Goal: Book appointment/travel/reservation

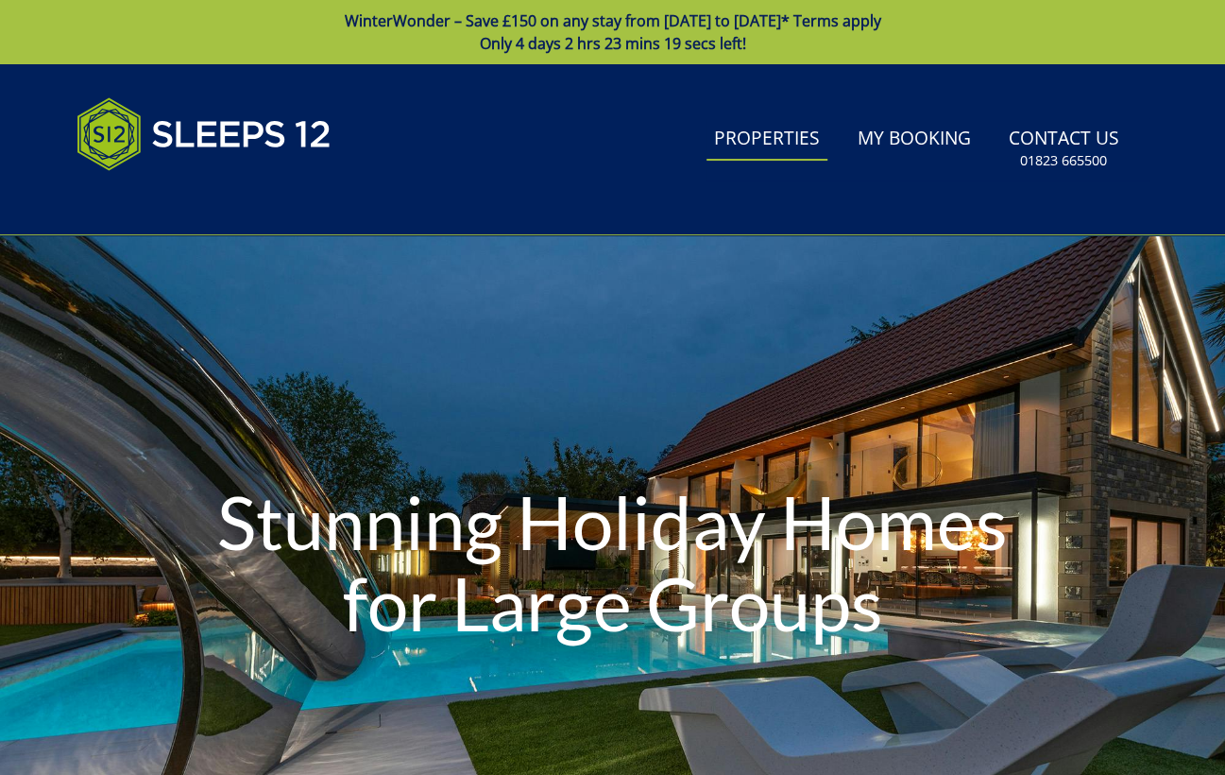
click at [755, 130] on link "Properties" at bounding box center [767, 139] width 121 height 43
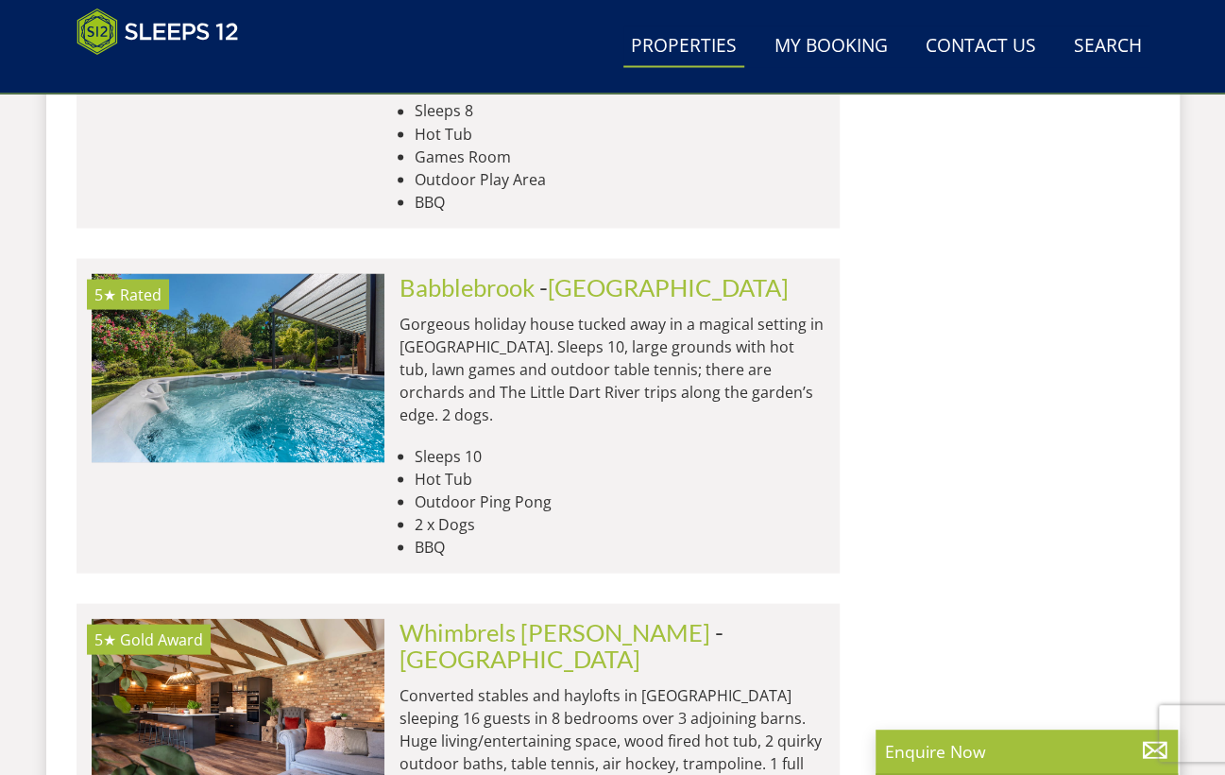
scroll to position [5394, 0]
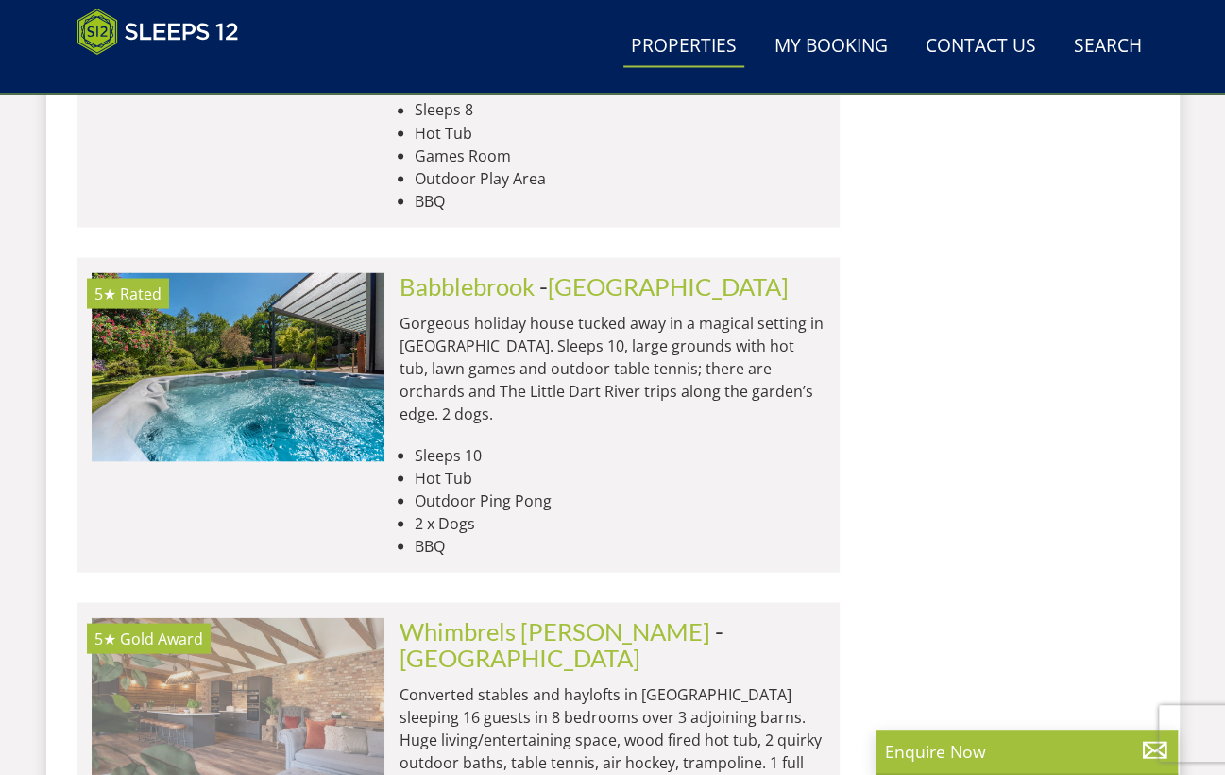
click at [214, 617] on img at bounding box center [238, 711] width 293 height 189
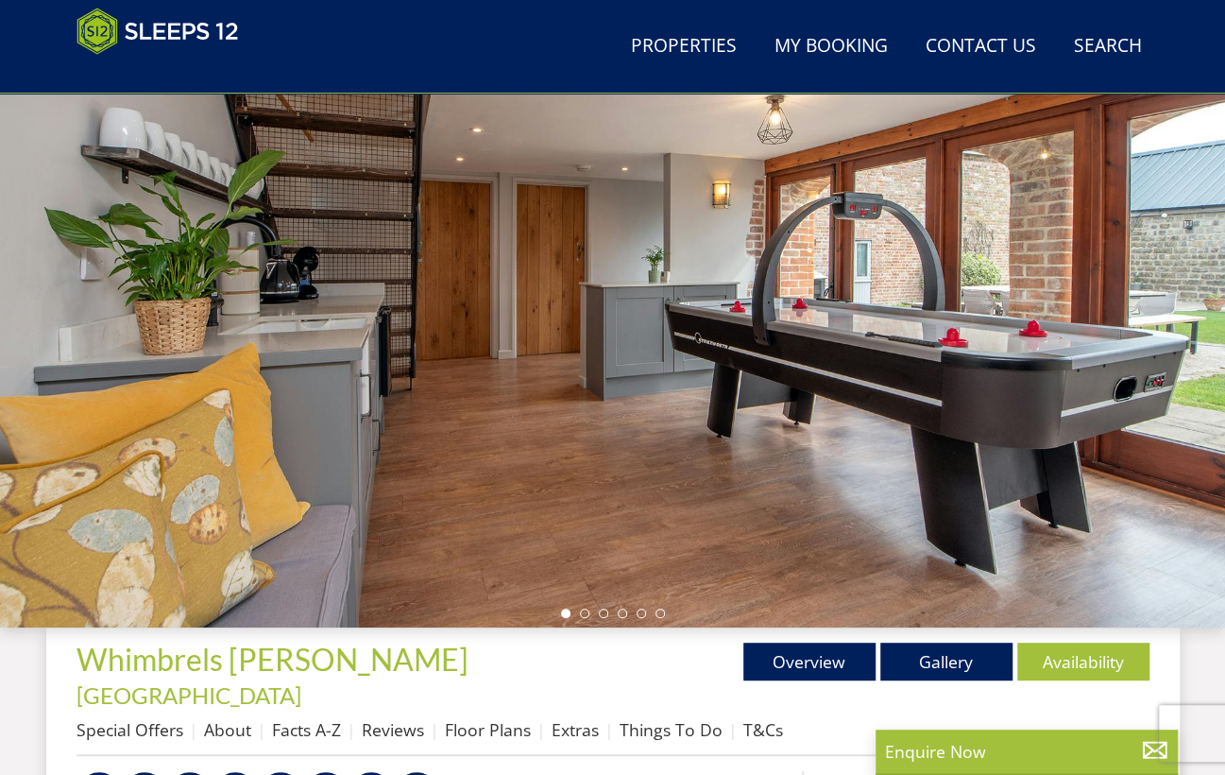
scroll to position [193, 0]
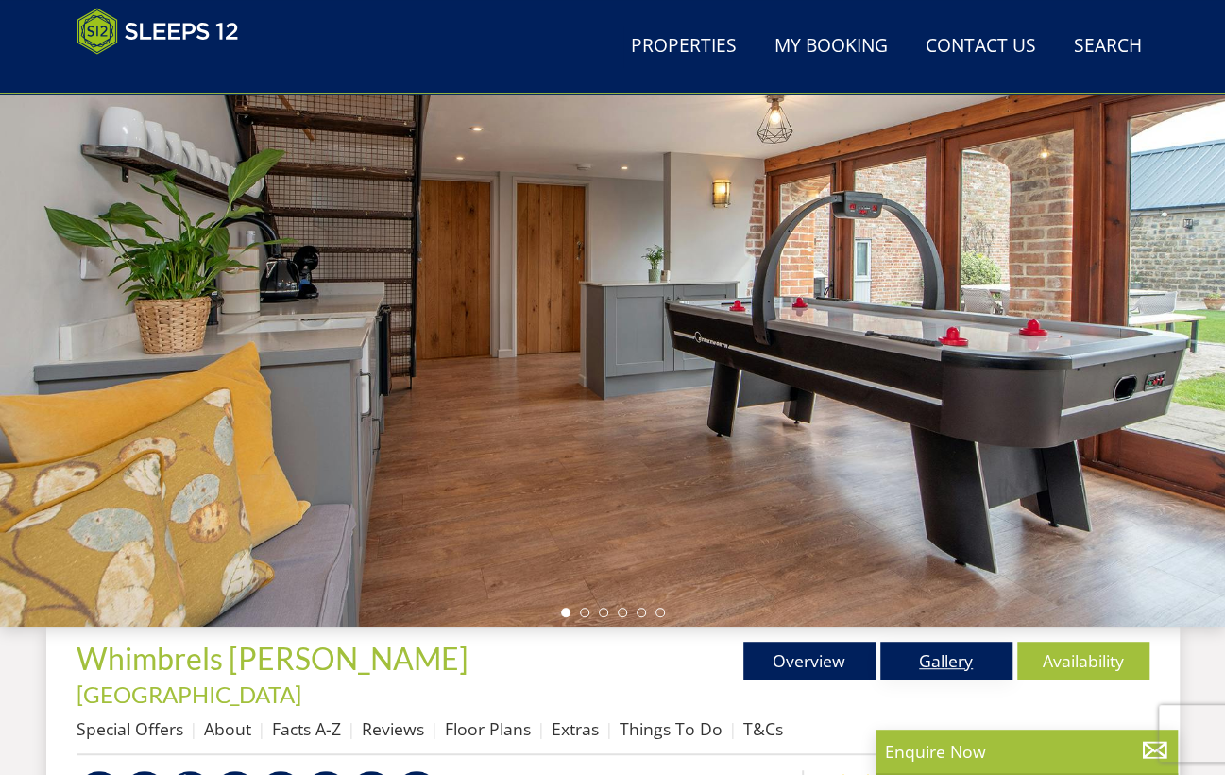
click at [904, 655] on link "Gallery" at bounding box center [946, 660] width 132 height 38
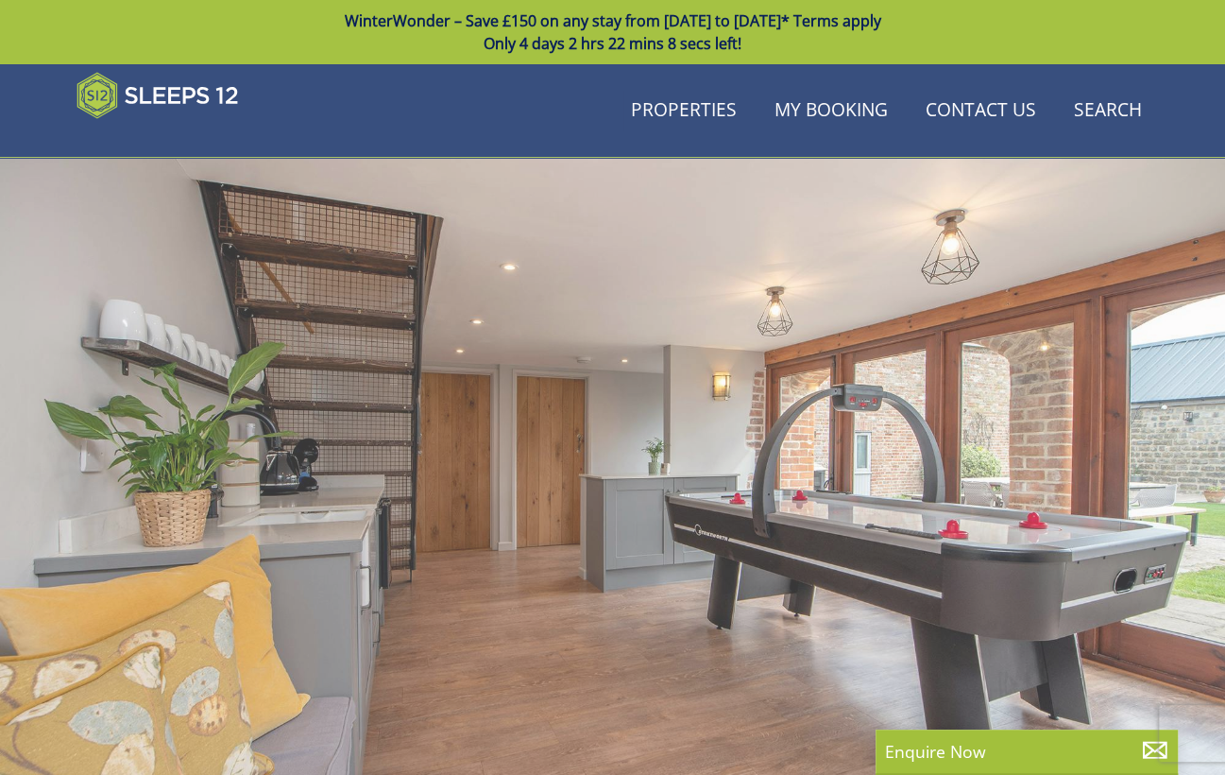
scroll to position [193, 0]
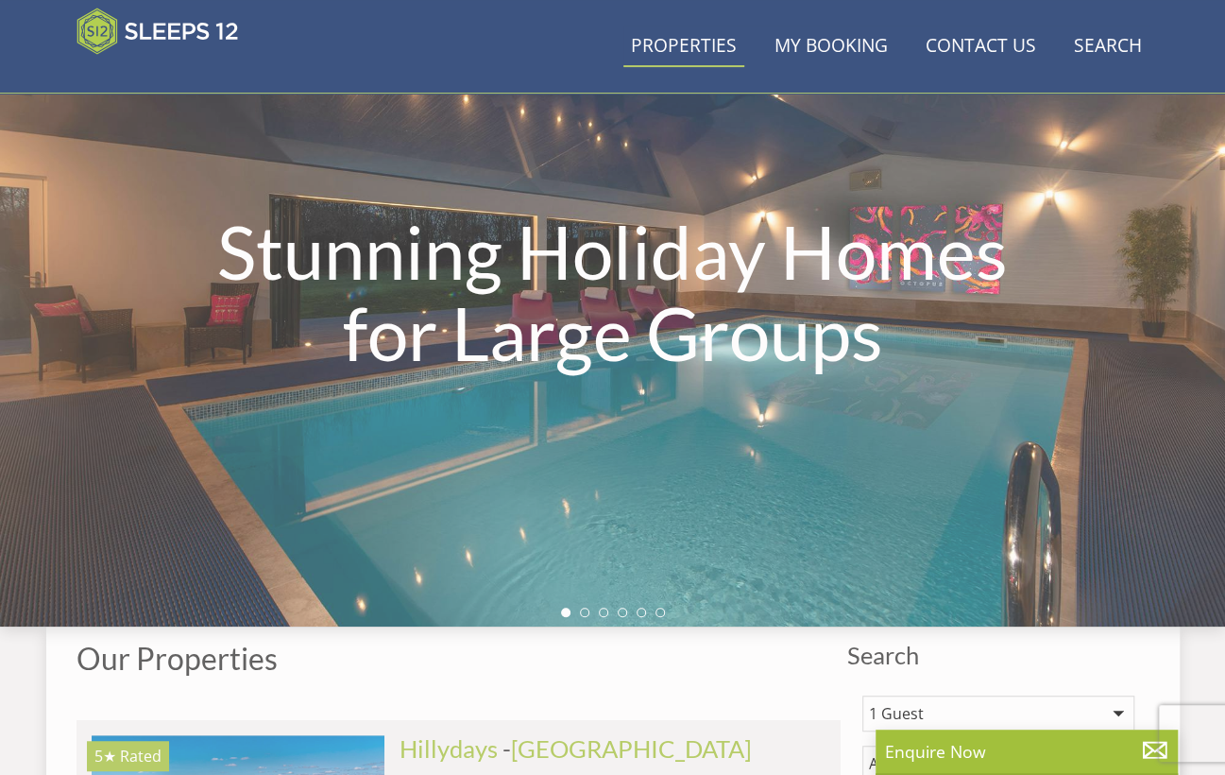
scroll to position [5394, 0]
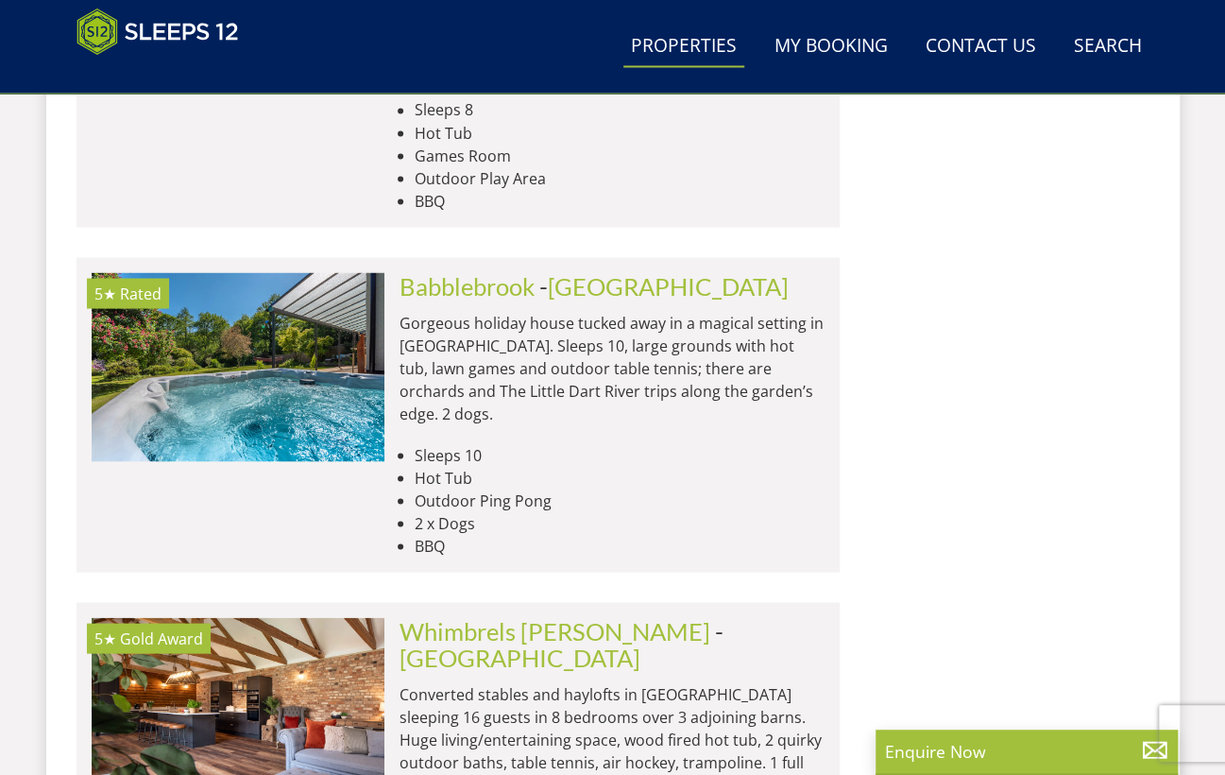
click at [542, 682] on p "Converted stables and haylofts in [GEOGRAPHIC_DATA] sleeping 16 guests in 8 bed…" at bounding box center [612, 772] width 425 height 181
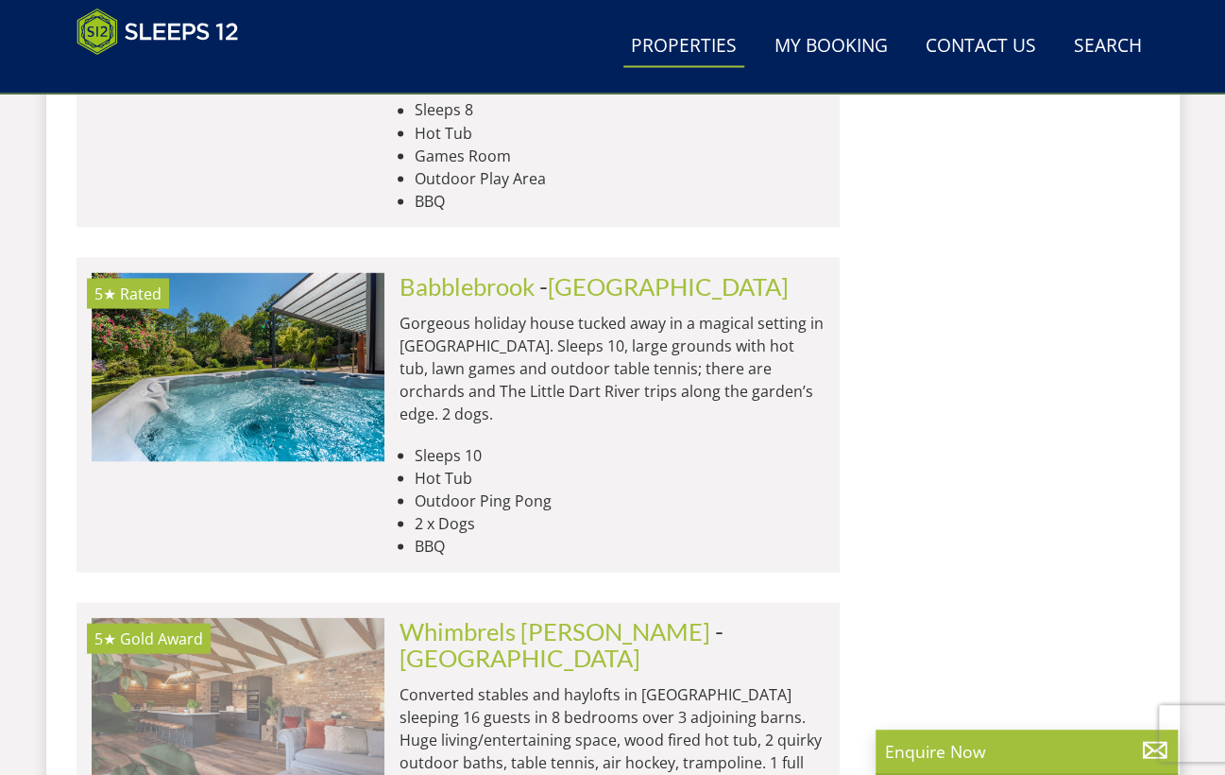
click at [177, 617] on img at bounding box center [238, 711] width 293 height 189
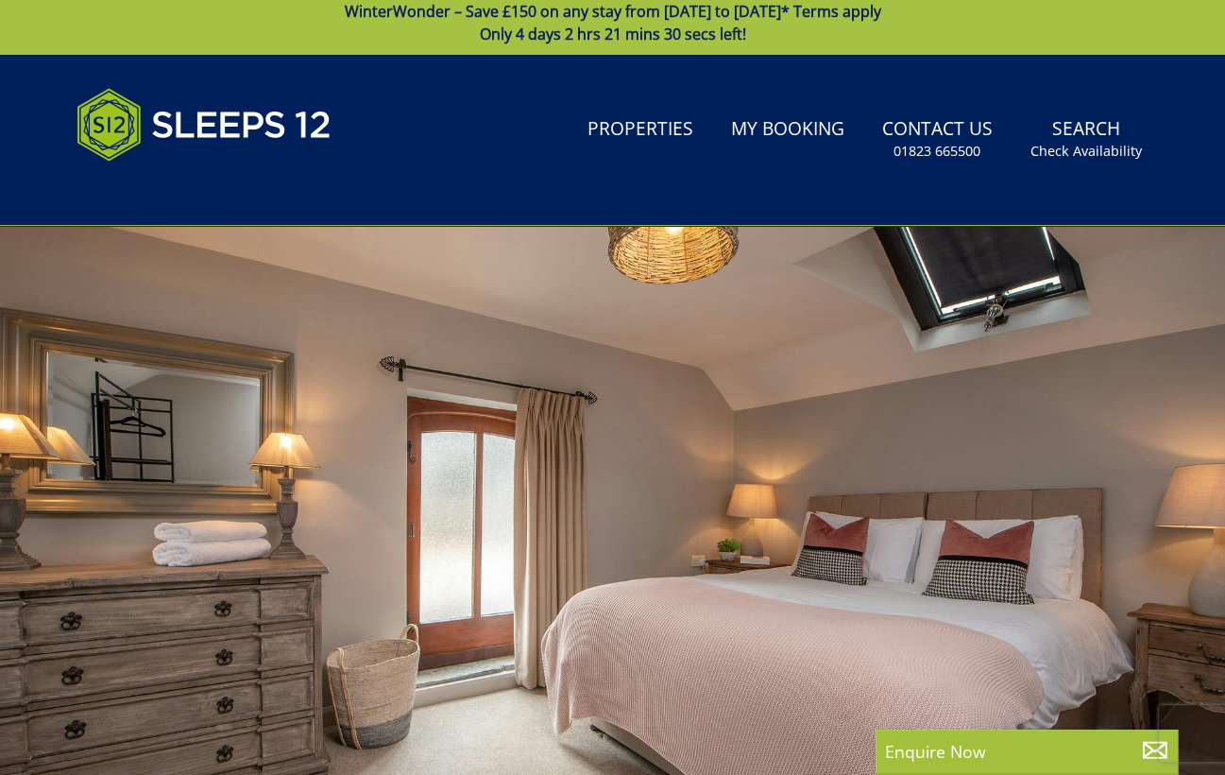
scroll to position [14, 0]
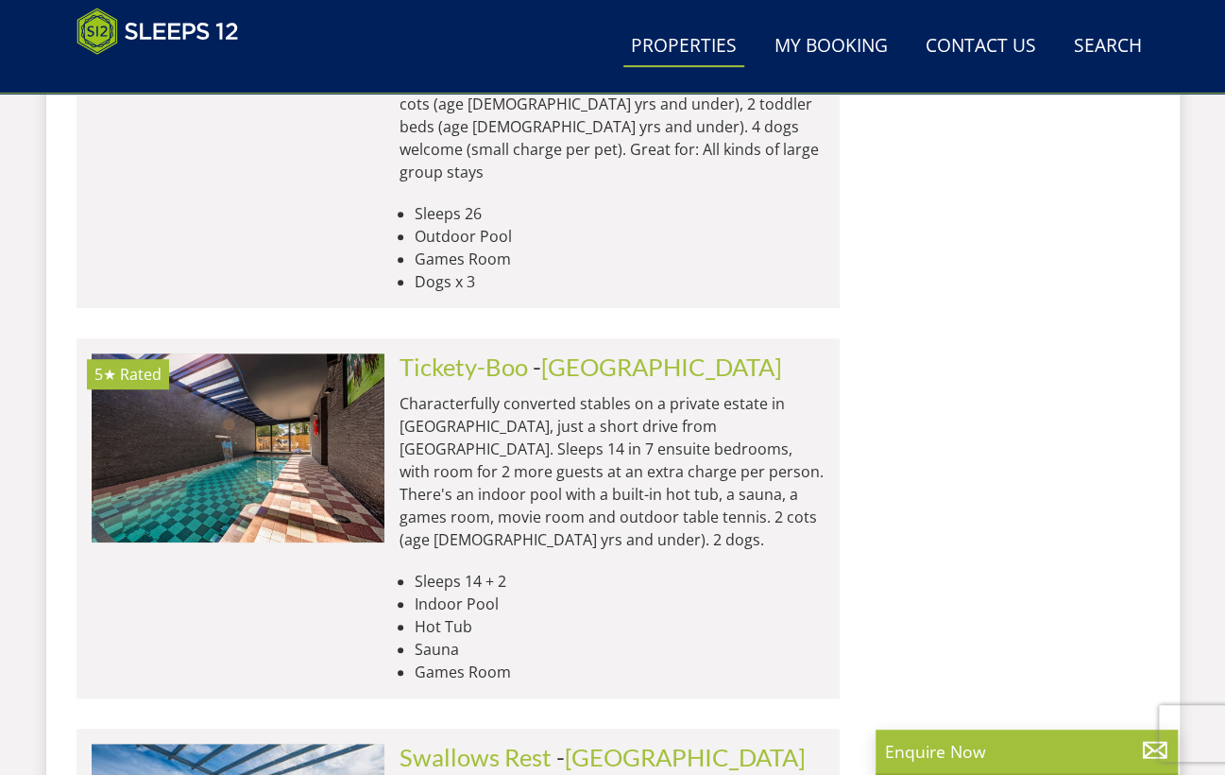
scroll to position [7757, 0]
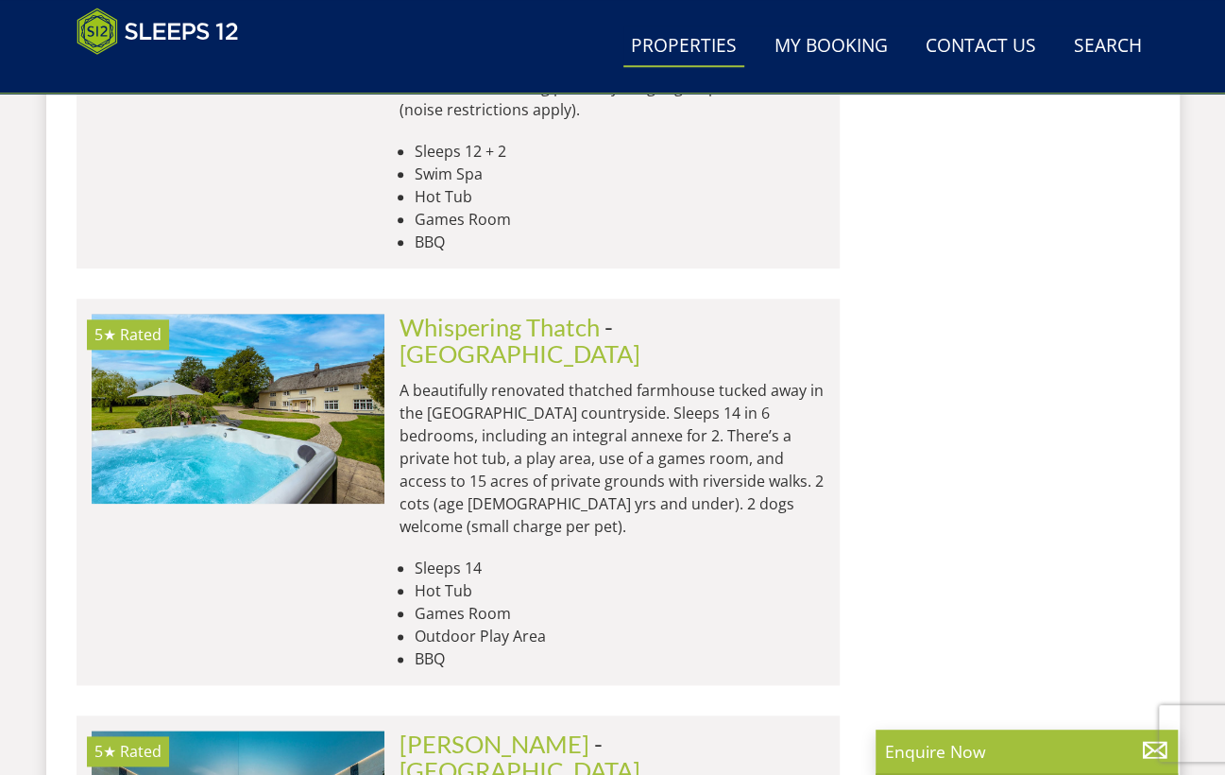
scroll to position [15474, 0]
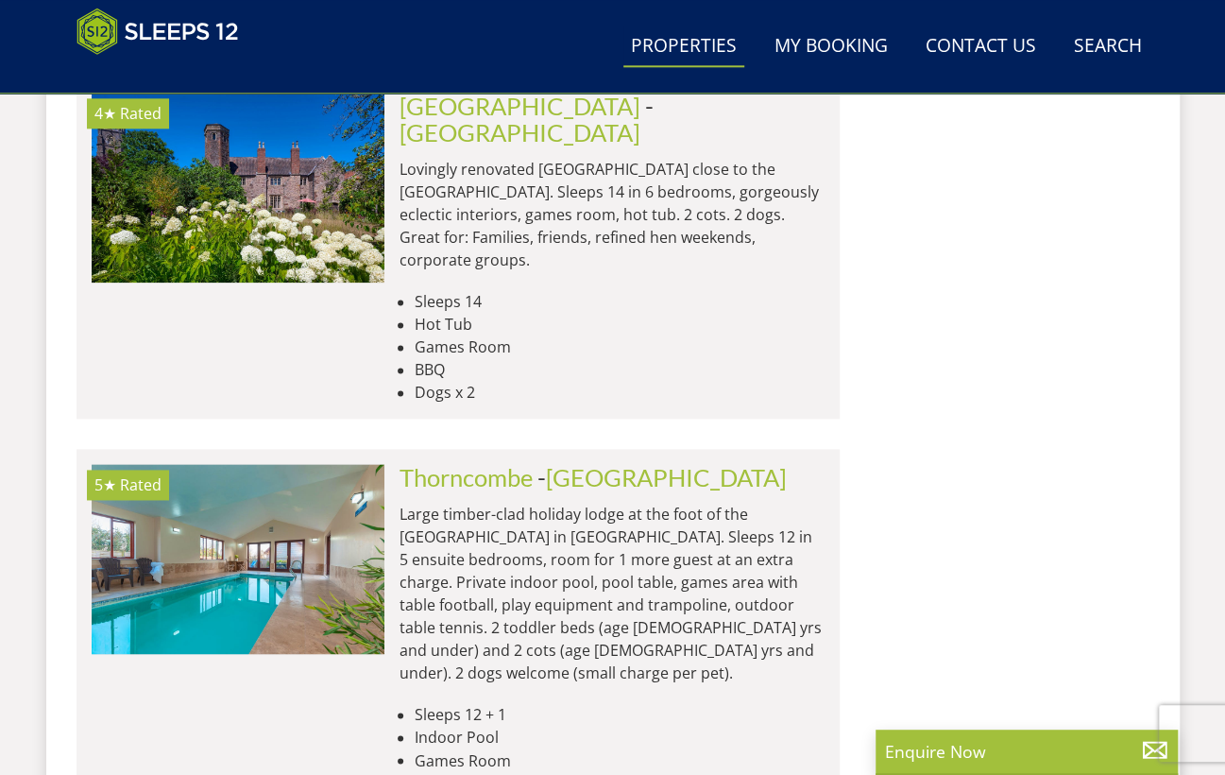
scroll to position [23135, 0]
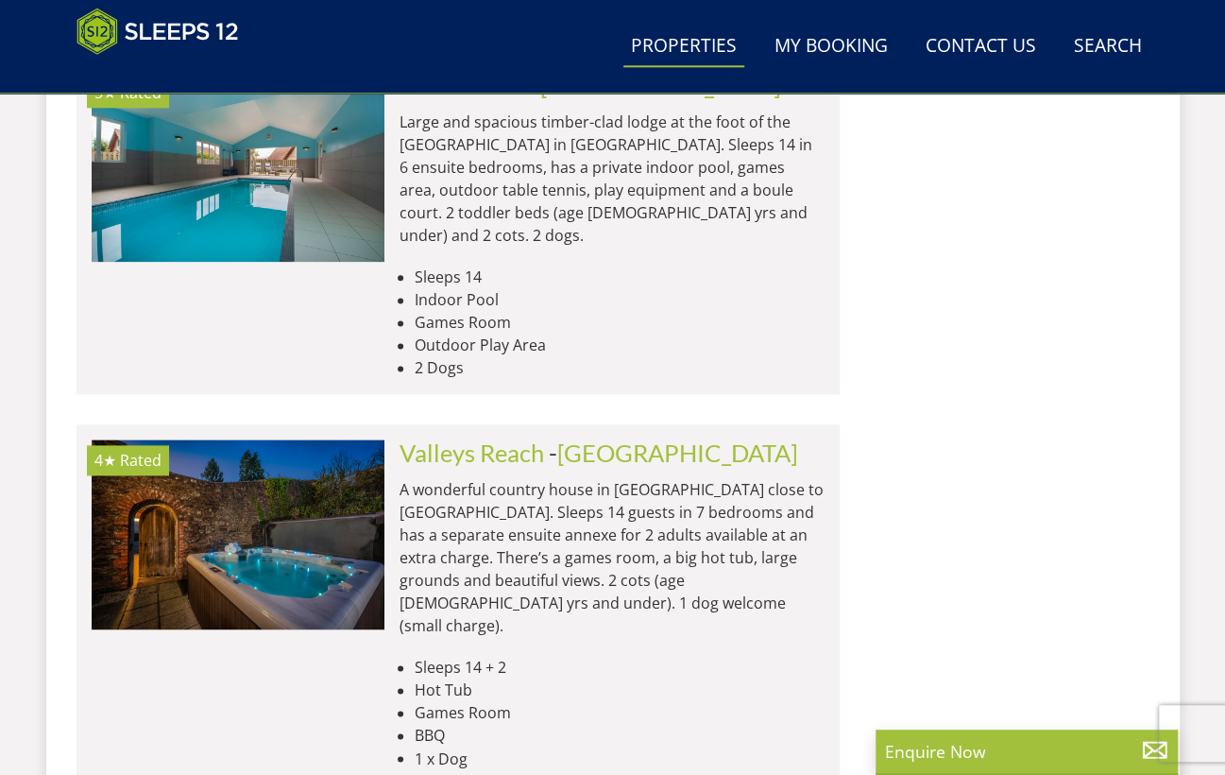
scroll to position [30477, 0]
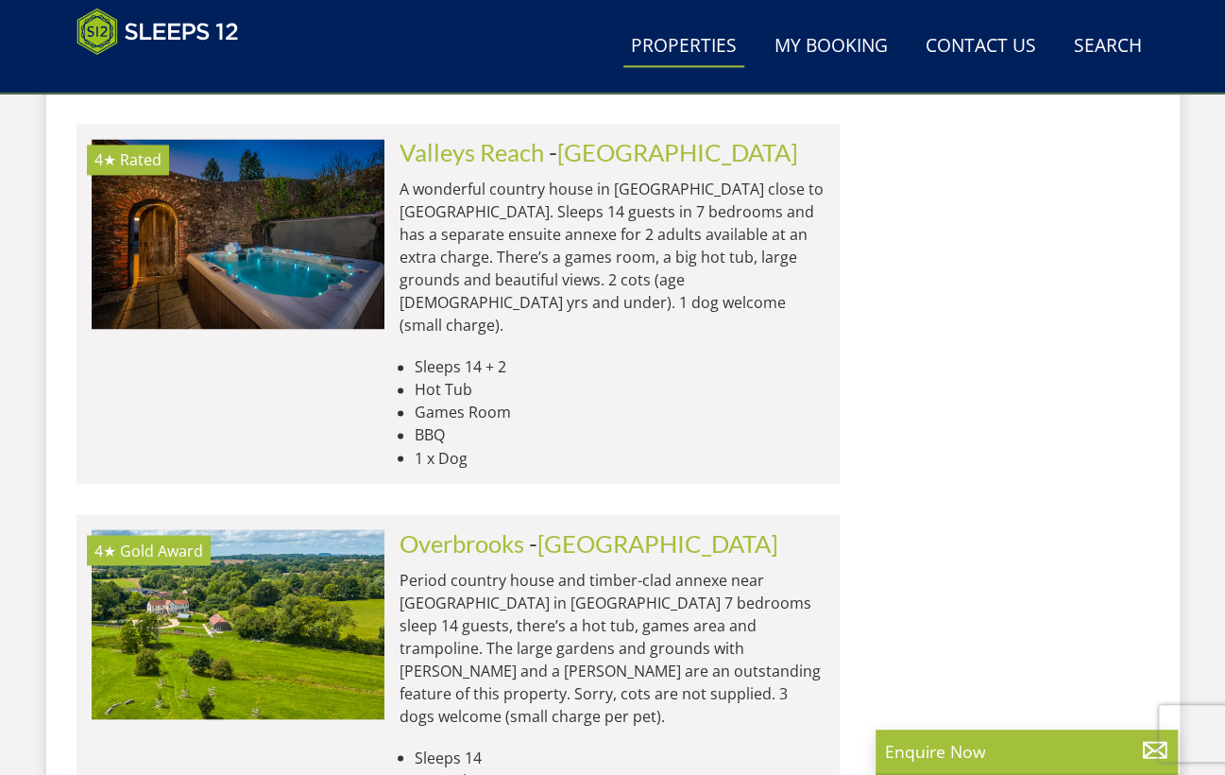
scroll to position [30775, 0]
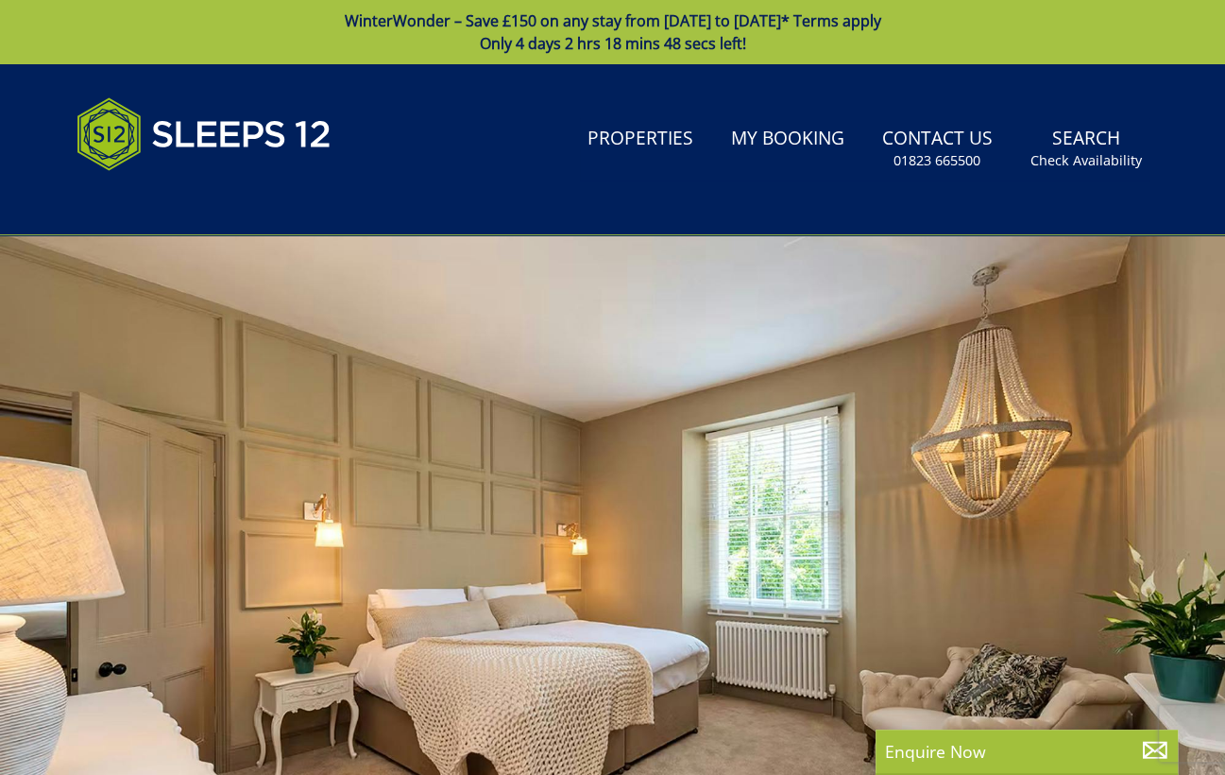
click at [963, 551] on div at bounding box center [612, 565] width 1225 height 661
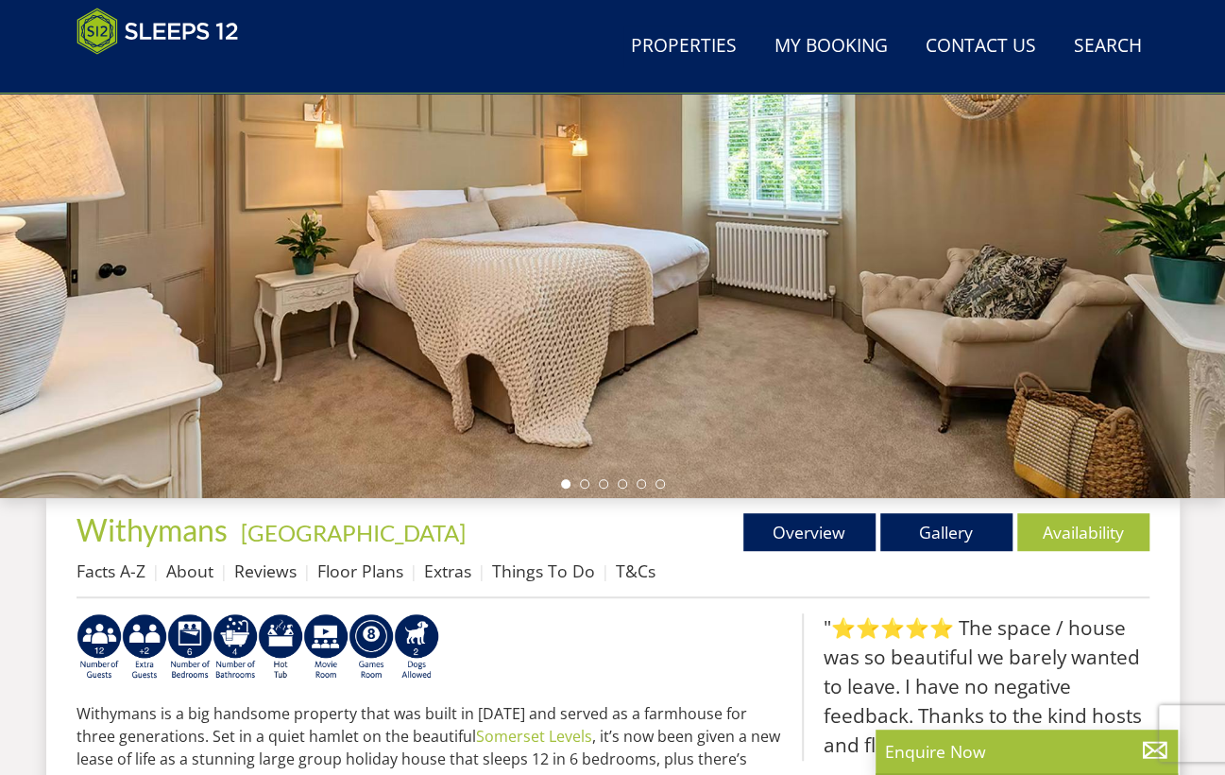
scroll to position [322, 0]
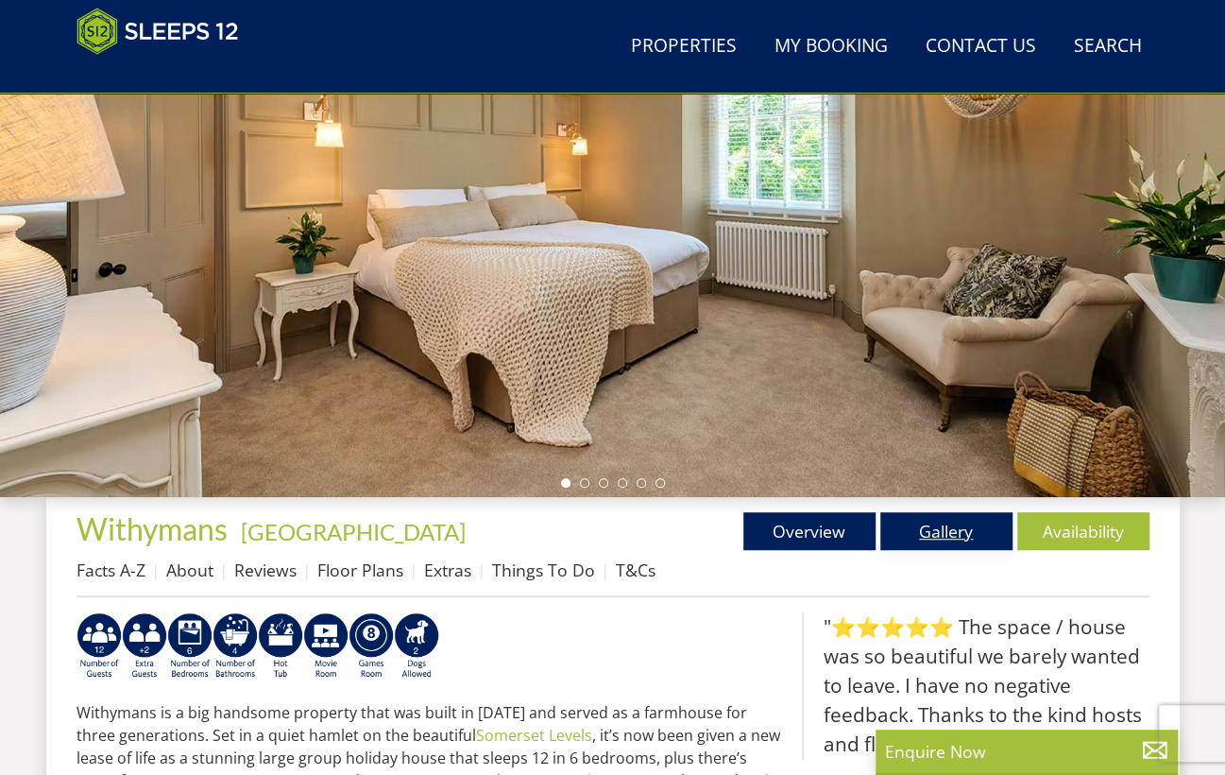
click at [899, 546] on link "Gallery" at bounding box center [946, 531] width 132 height 38
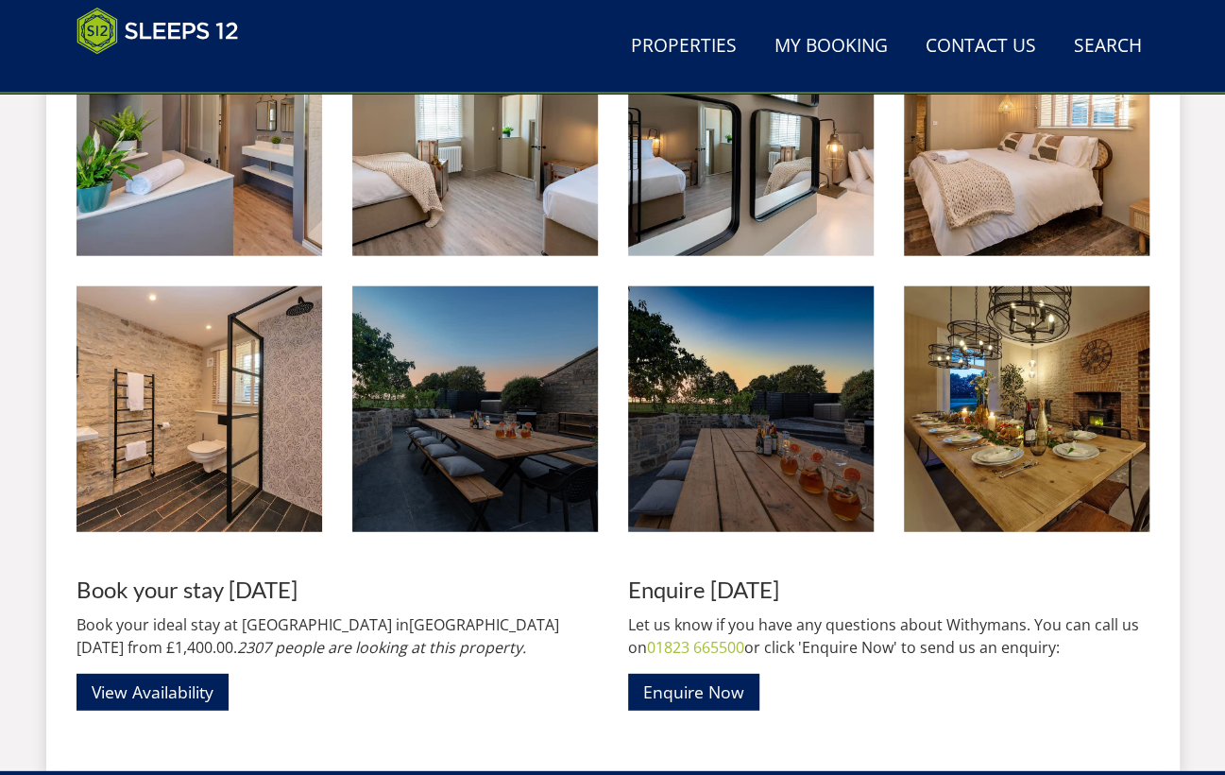
scroll to position [2350, 0]
